Goal: Navigation & Orientation: Find specific page/section

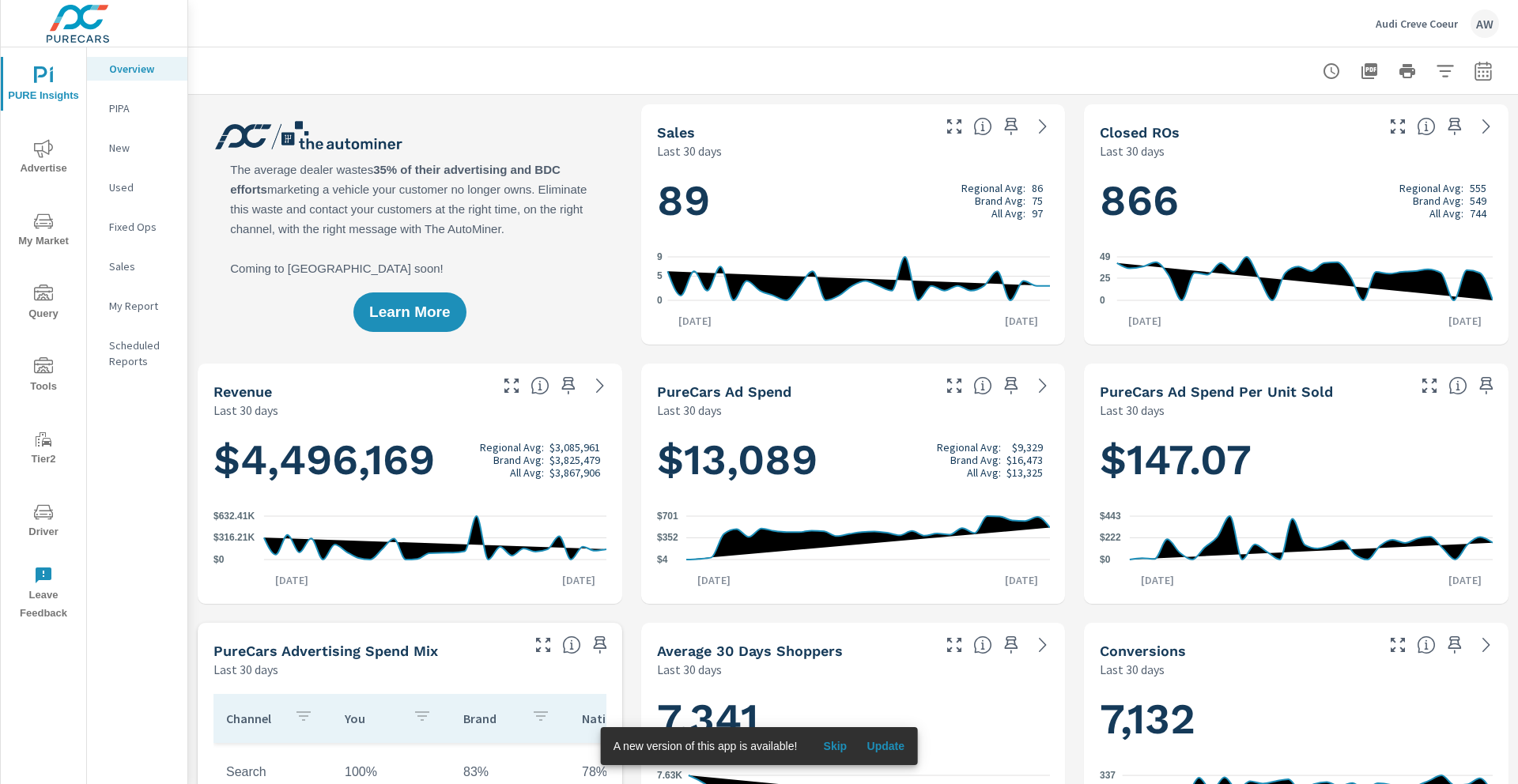
click at [46, 502] on icon "nav menu" at bounding box center [44, 512] width 19 height 19
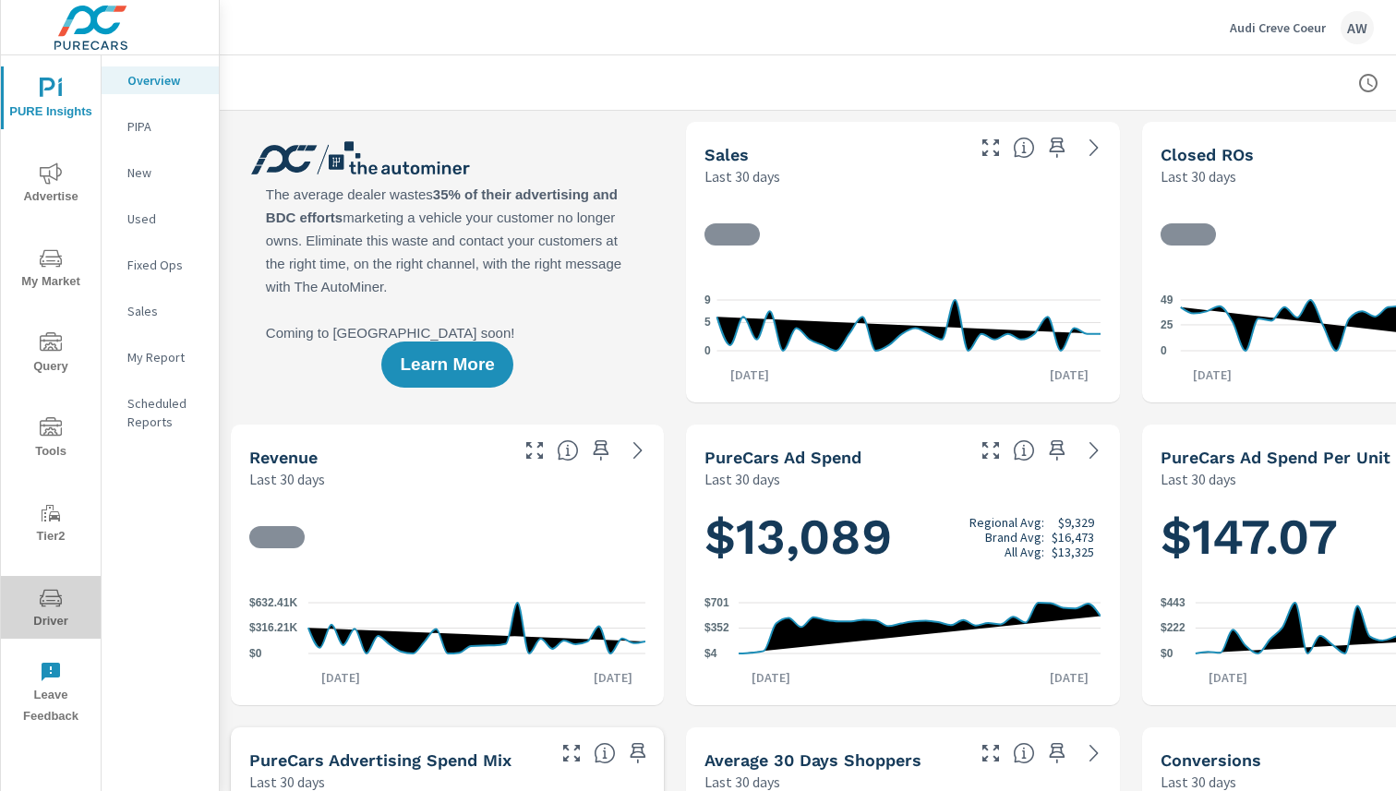
click at [55, 608] on icon "nav menu" at bounding box center [51, 598] width 22 height 22
